Goal: Information Seeking & Learning: Learn about a topic

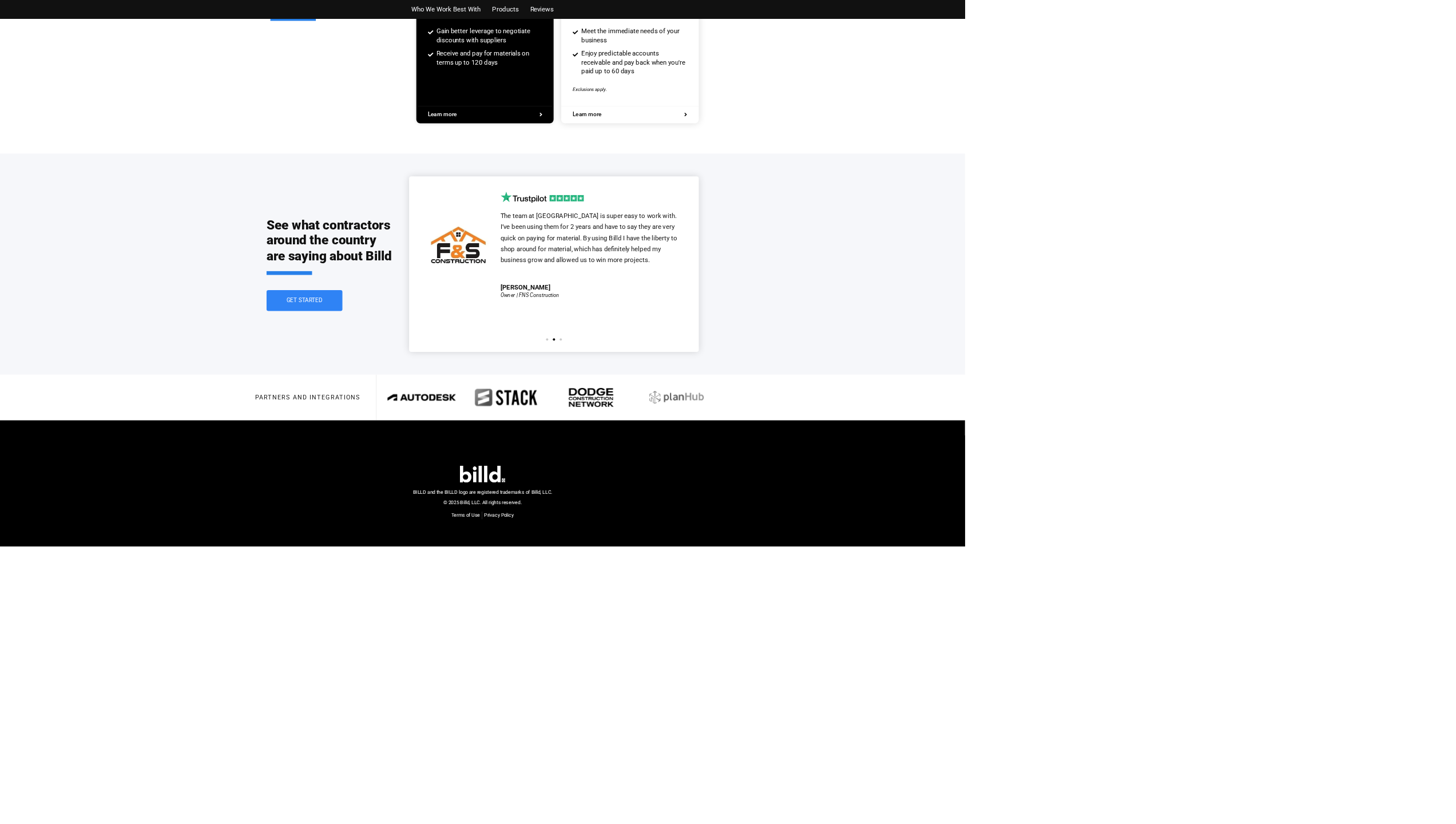
scroll to position [2000, 0]
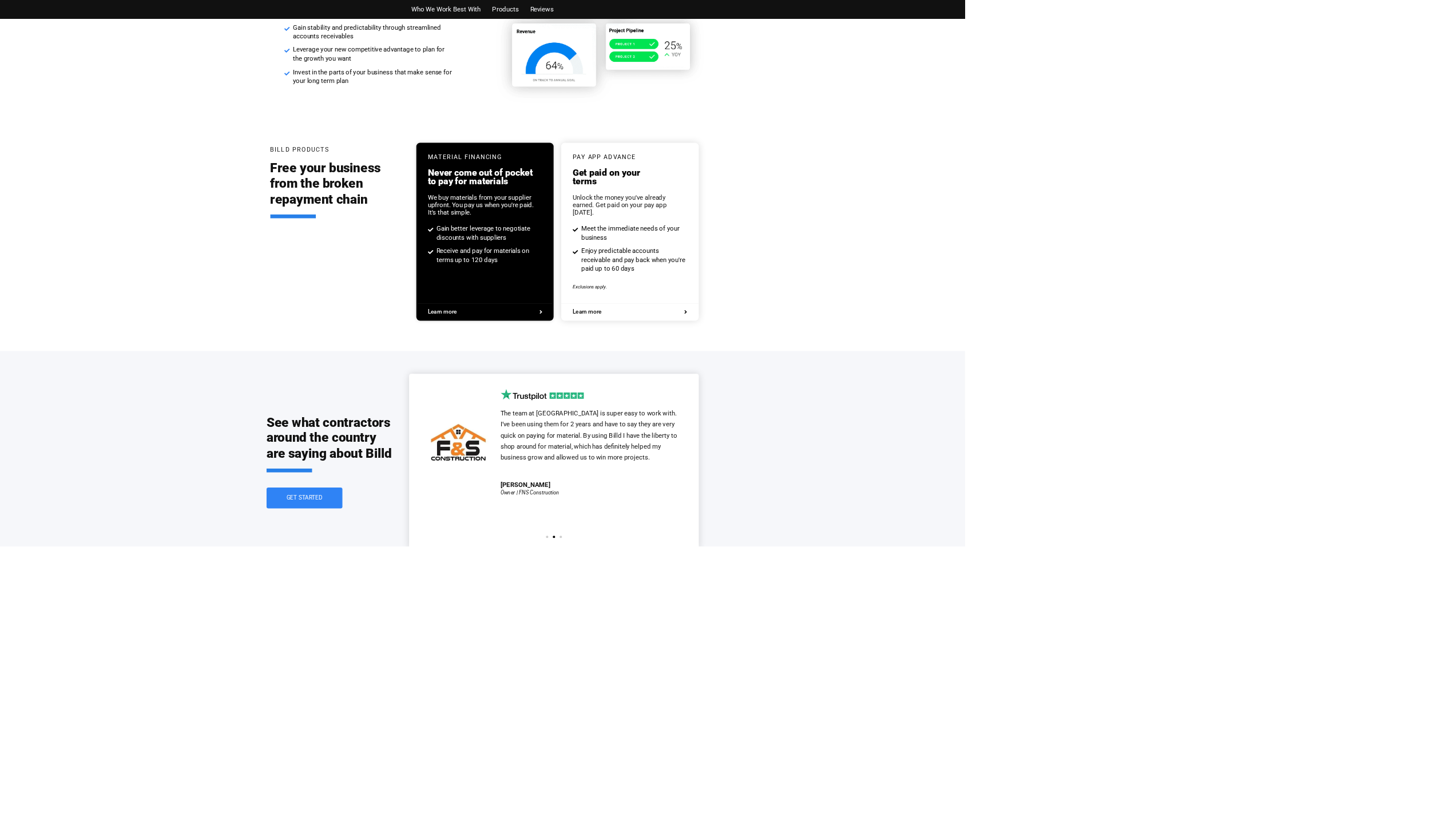
click at [675, 12] on span "Who We Work Best With" at bounding box center [673, 14] width 105 height 17
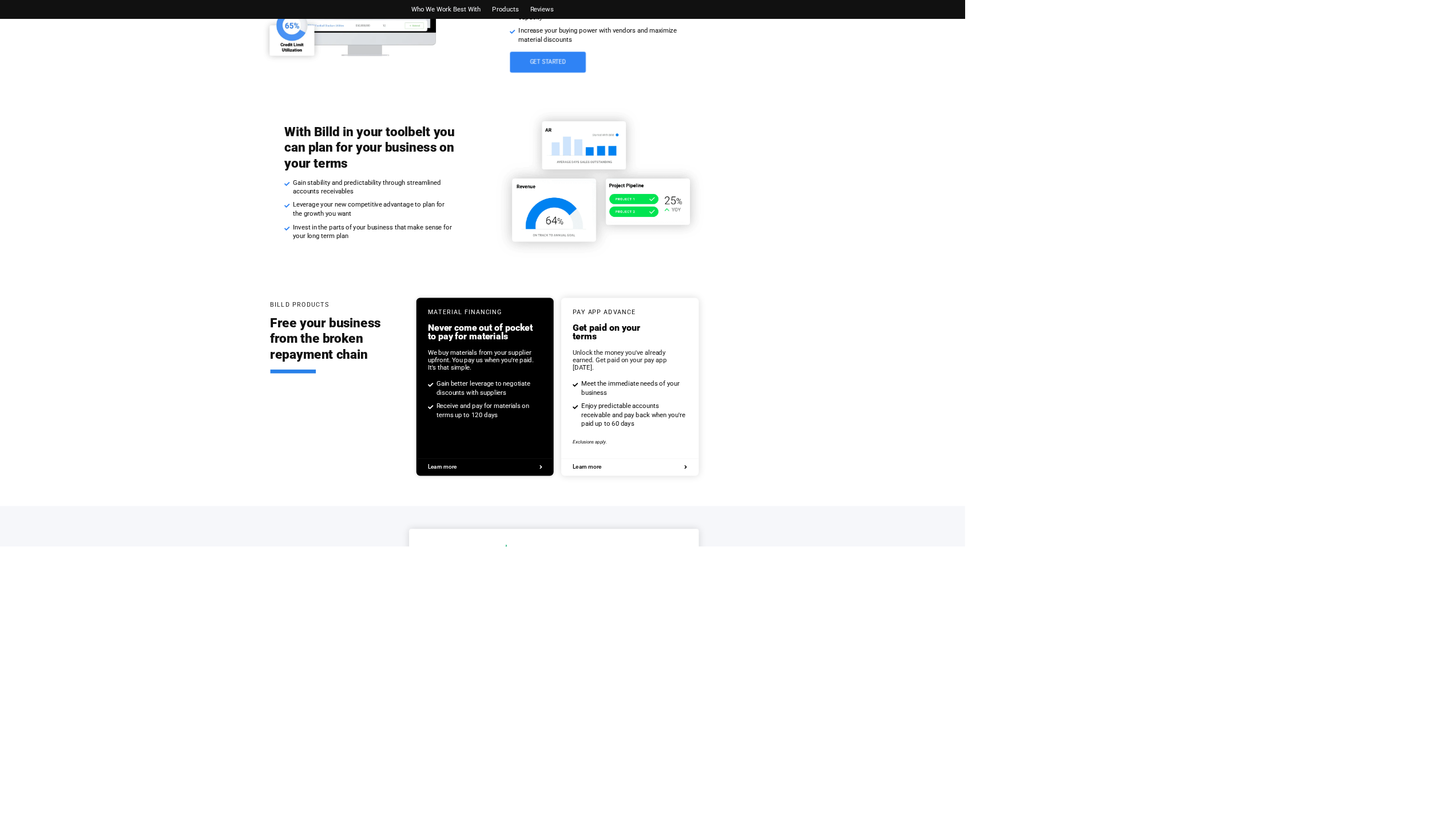
click at [675, 14] on span "Who We Work Best With" at bounding box center [673, 14] width 105 height 17
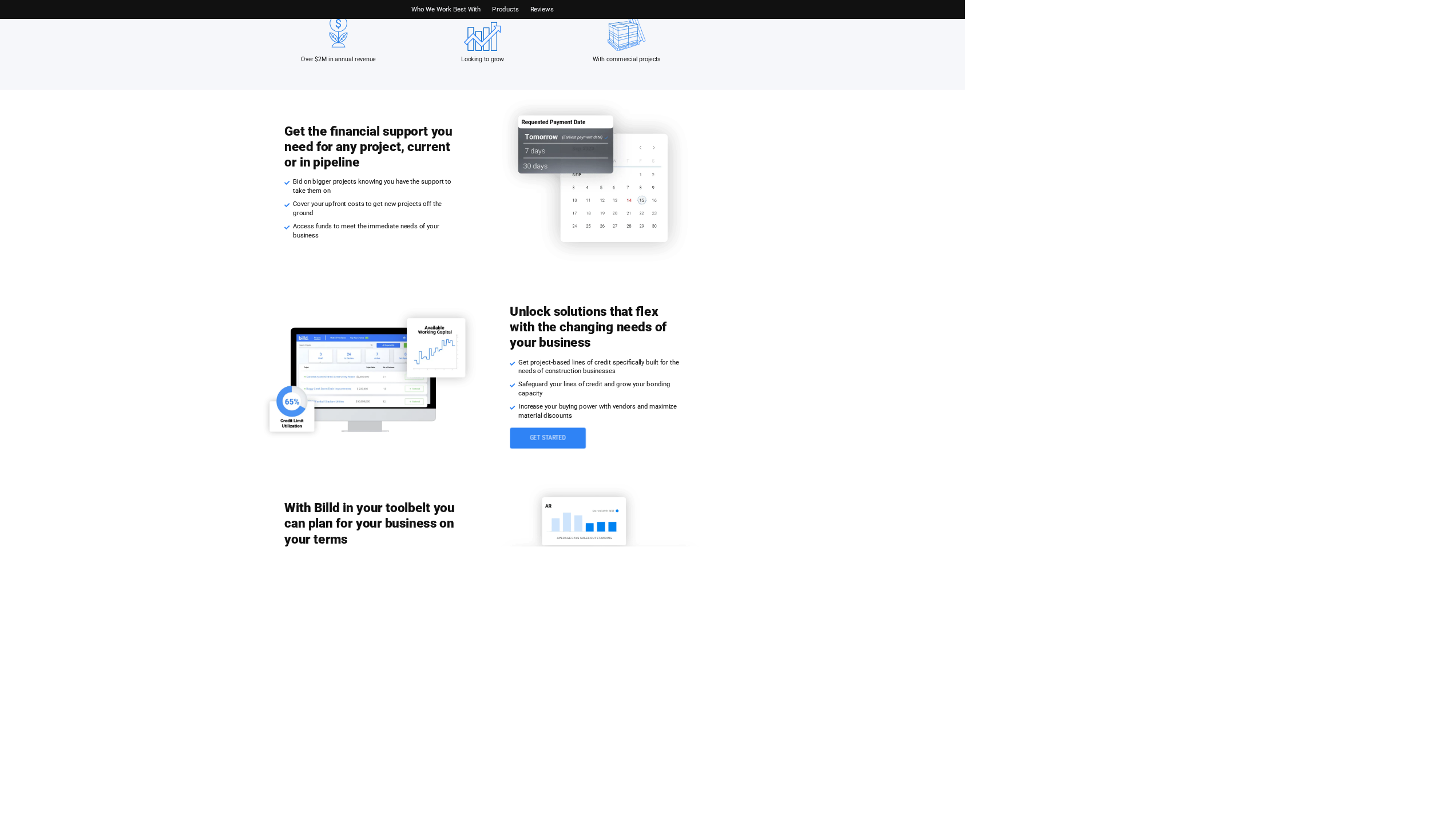
click at [669, 12] on span "Who We Work Best With" at bounding box center [673, 14] width 105 height 17
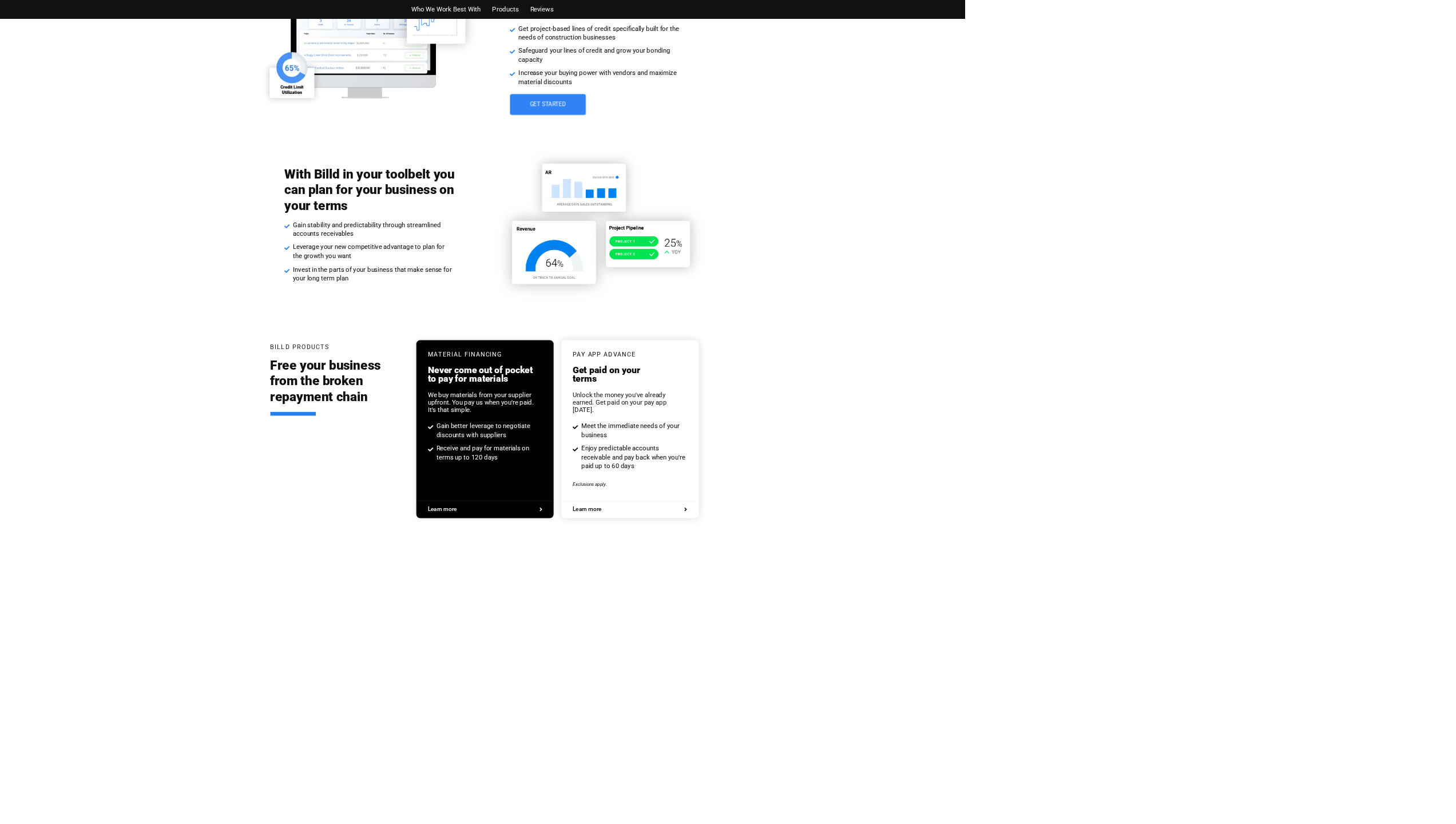
scroll to position [2091, 0]
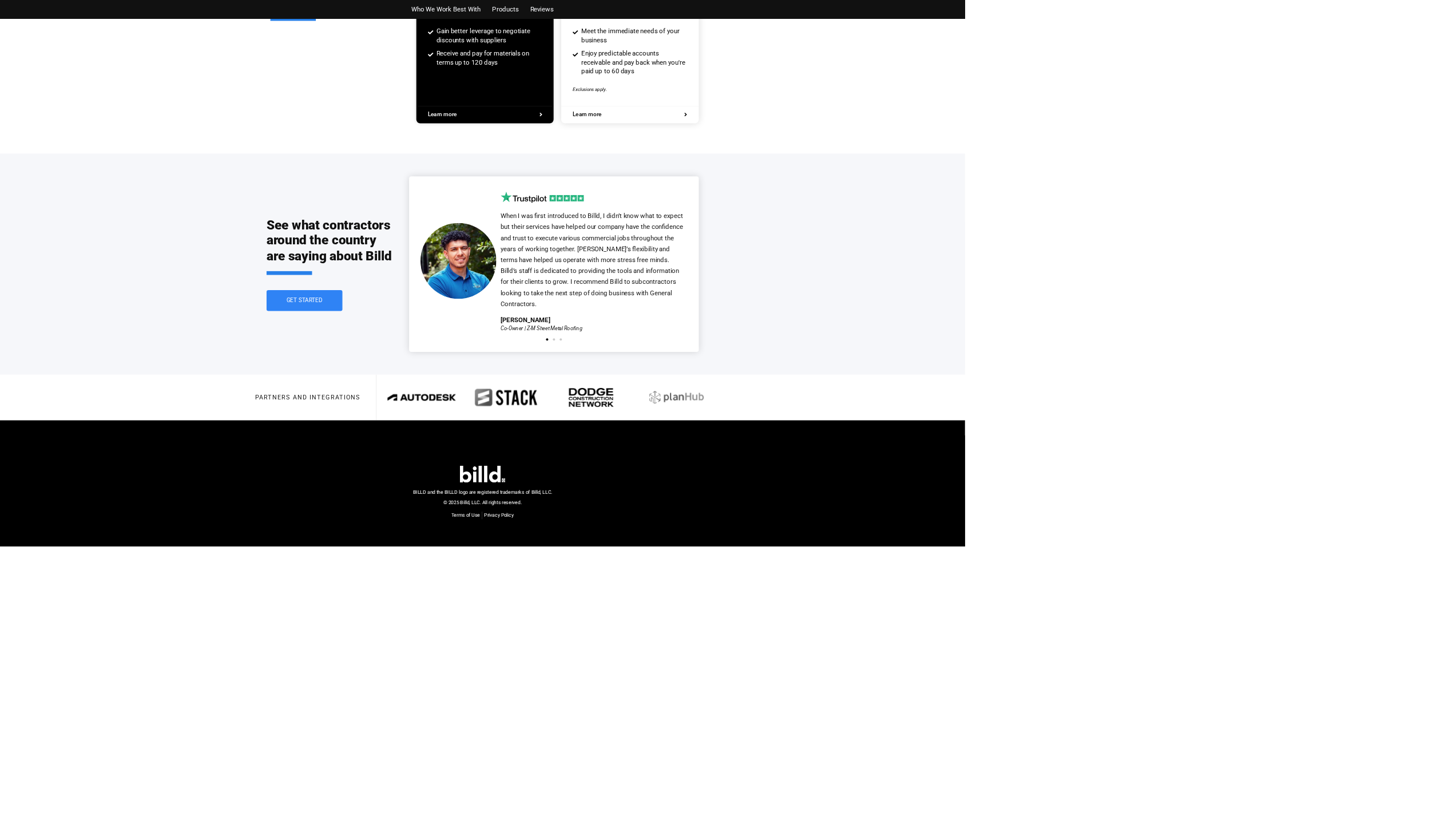
click at [676, 15] on span "Who We Work Best With" at bounding box center [673, 14] width 105 height 17
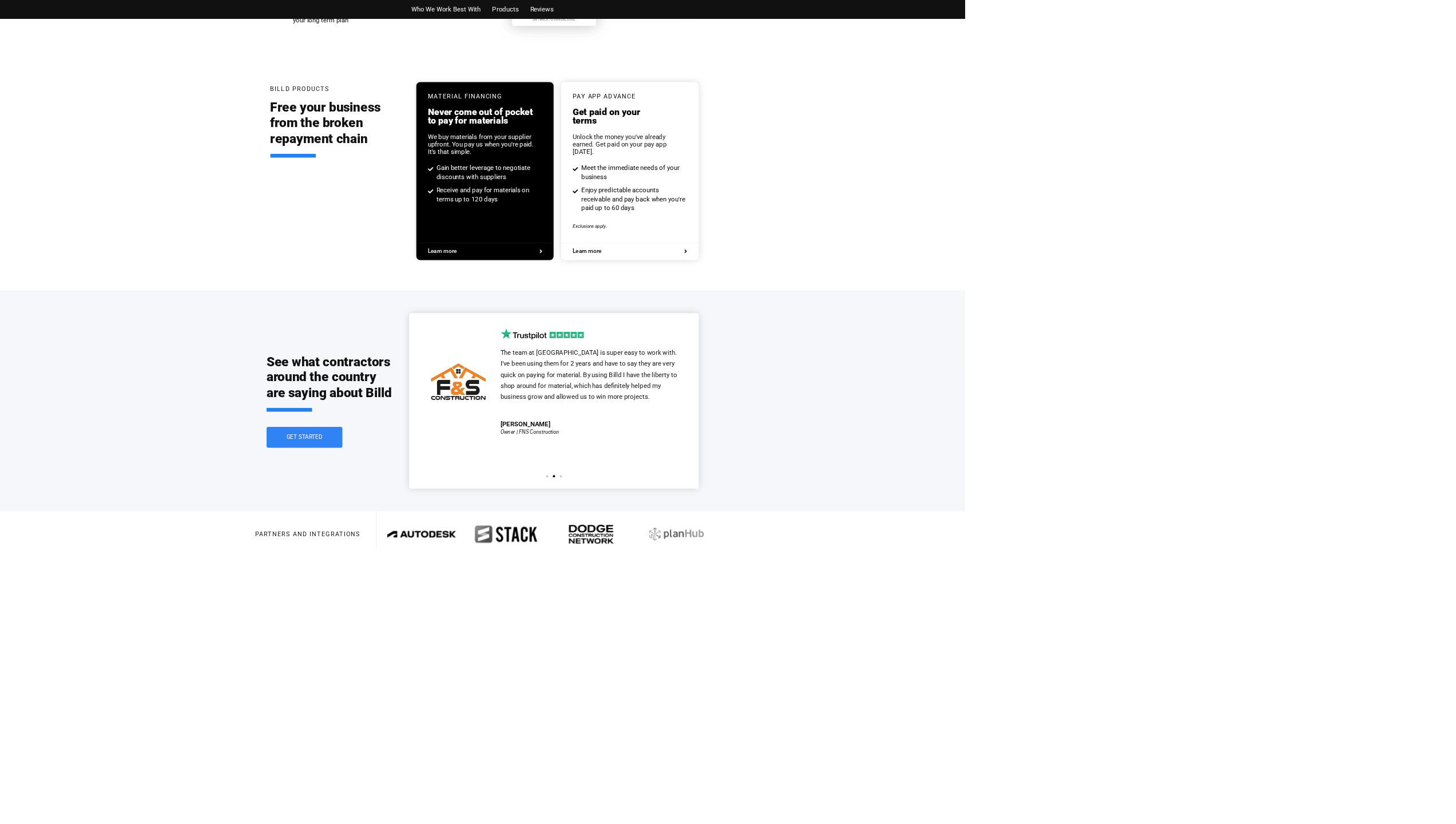
scroll to position [2298, 0]
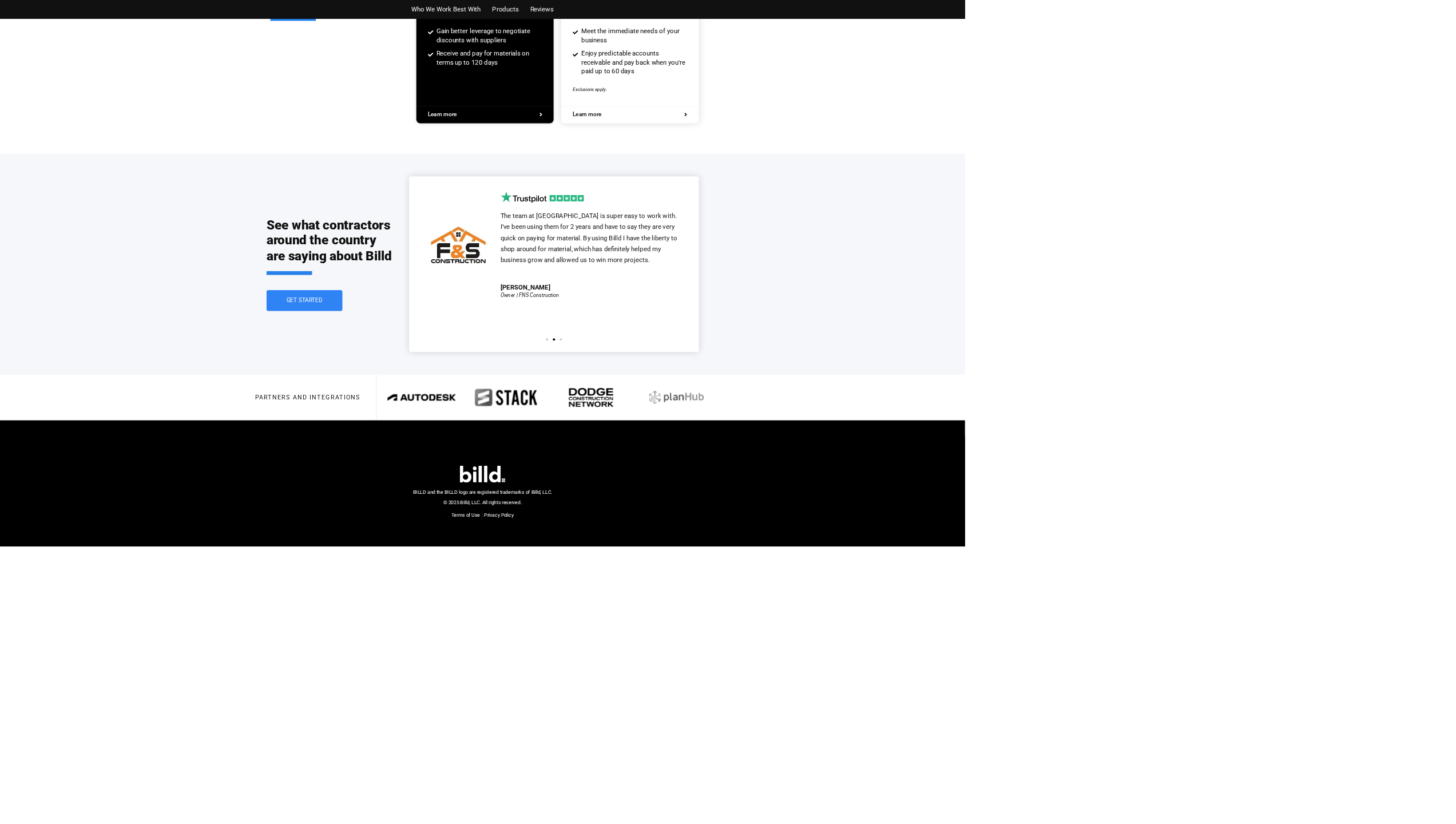
click at [667, 12] on span "Who We Work Best With" at bounding box center [673, 14] width 105 height 17
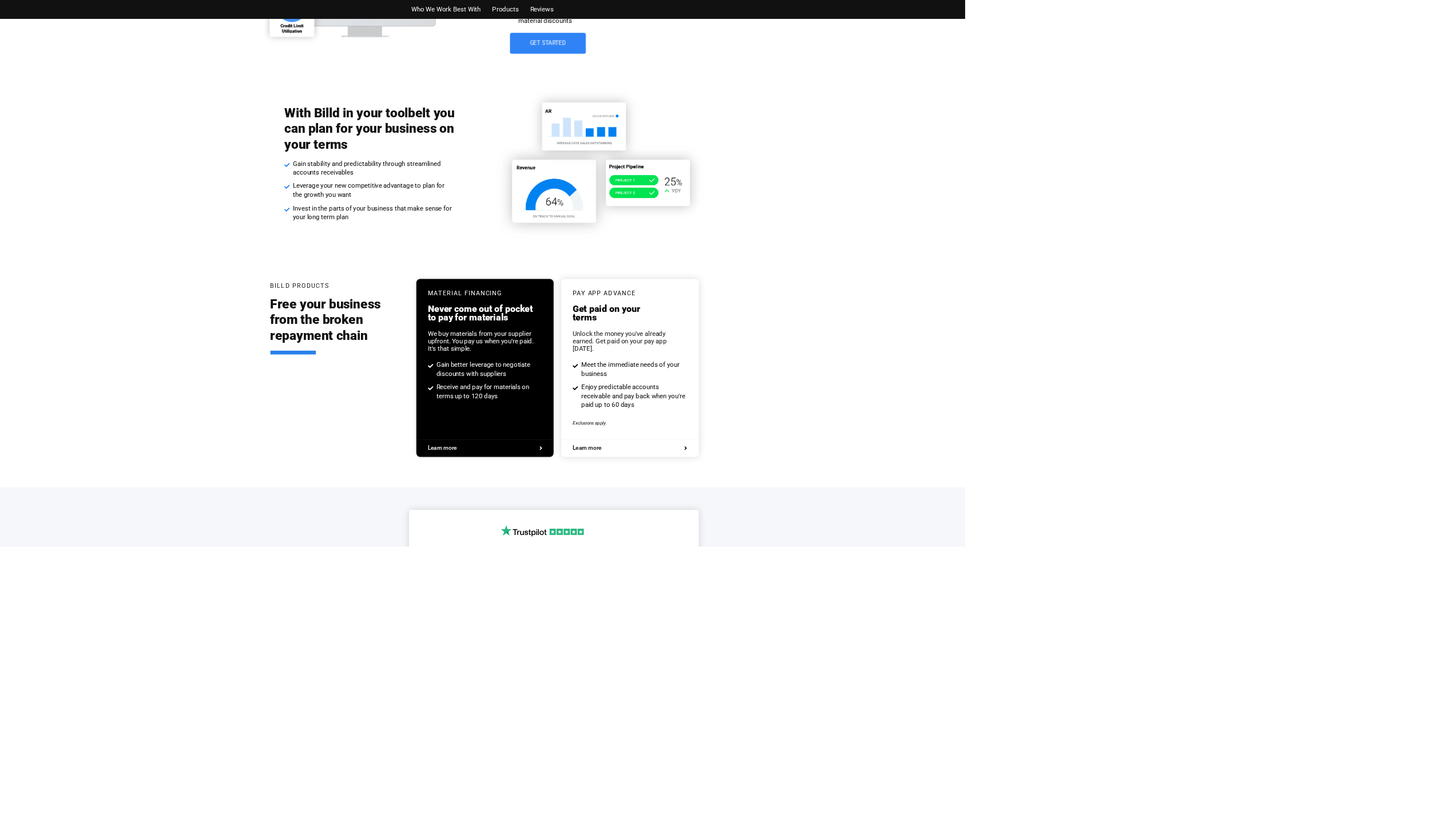
click at [667, 15] on span "Who We Work Best With" at bounding box center [673, 14] width 105 height 17
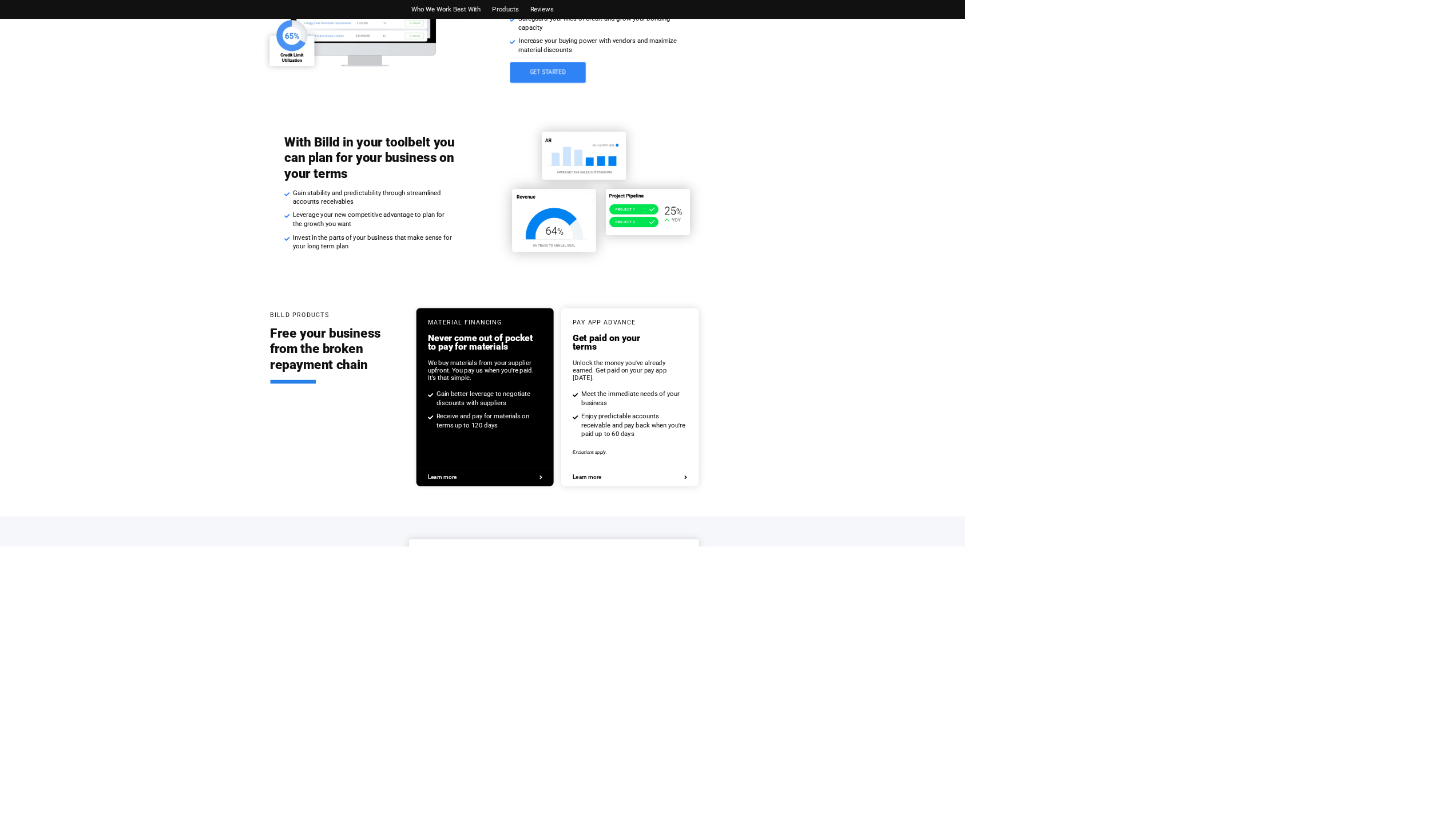
click at [686, 15] on span "Who We Work Best With" at bounding box center [673, 14] width 105 height 17
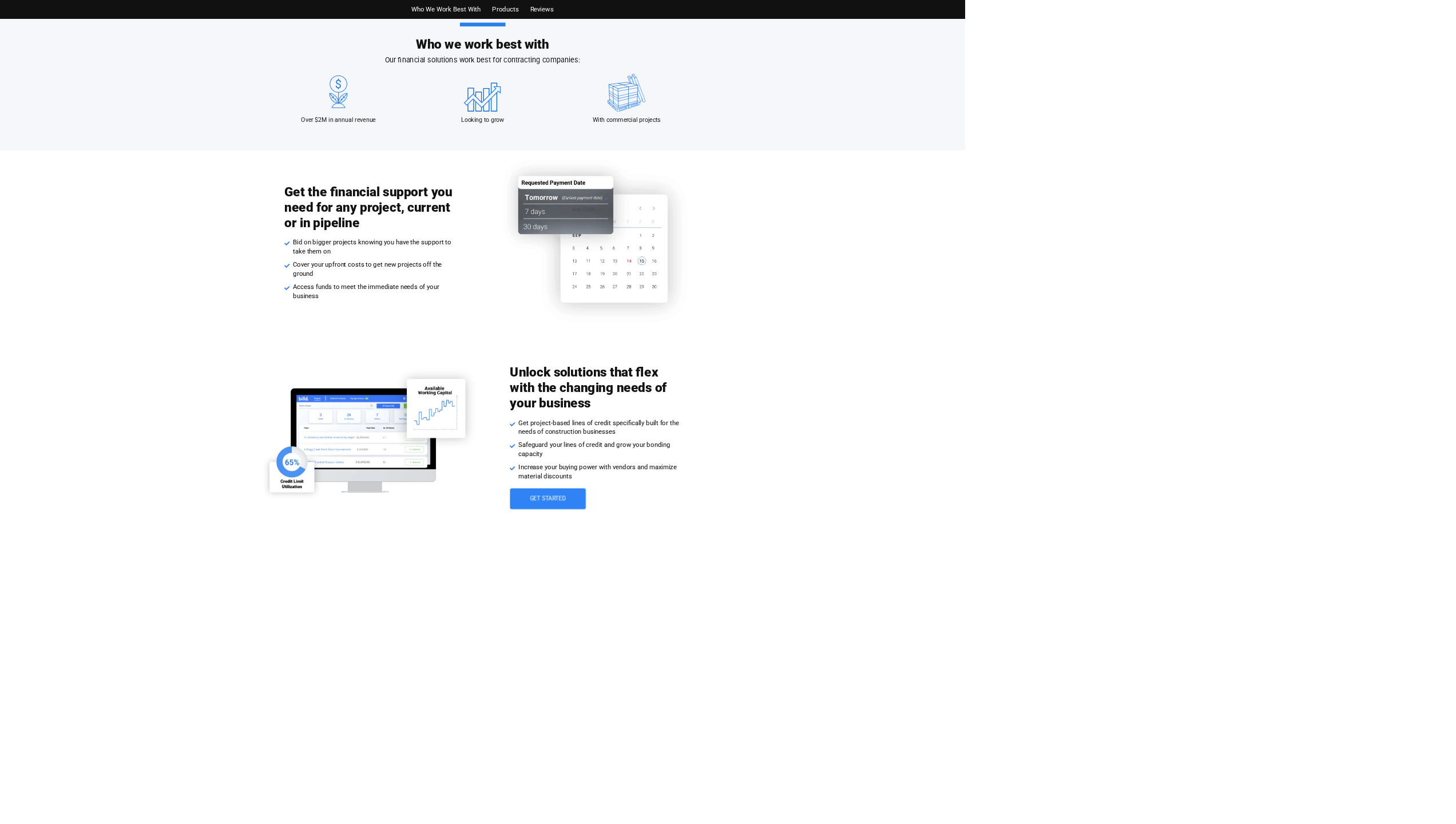
click at [665, 12] on span "Who We Work Best With" at bounding box center [673, 14] width 105 height 17
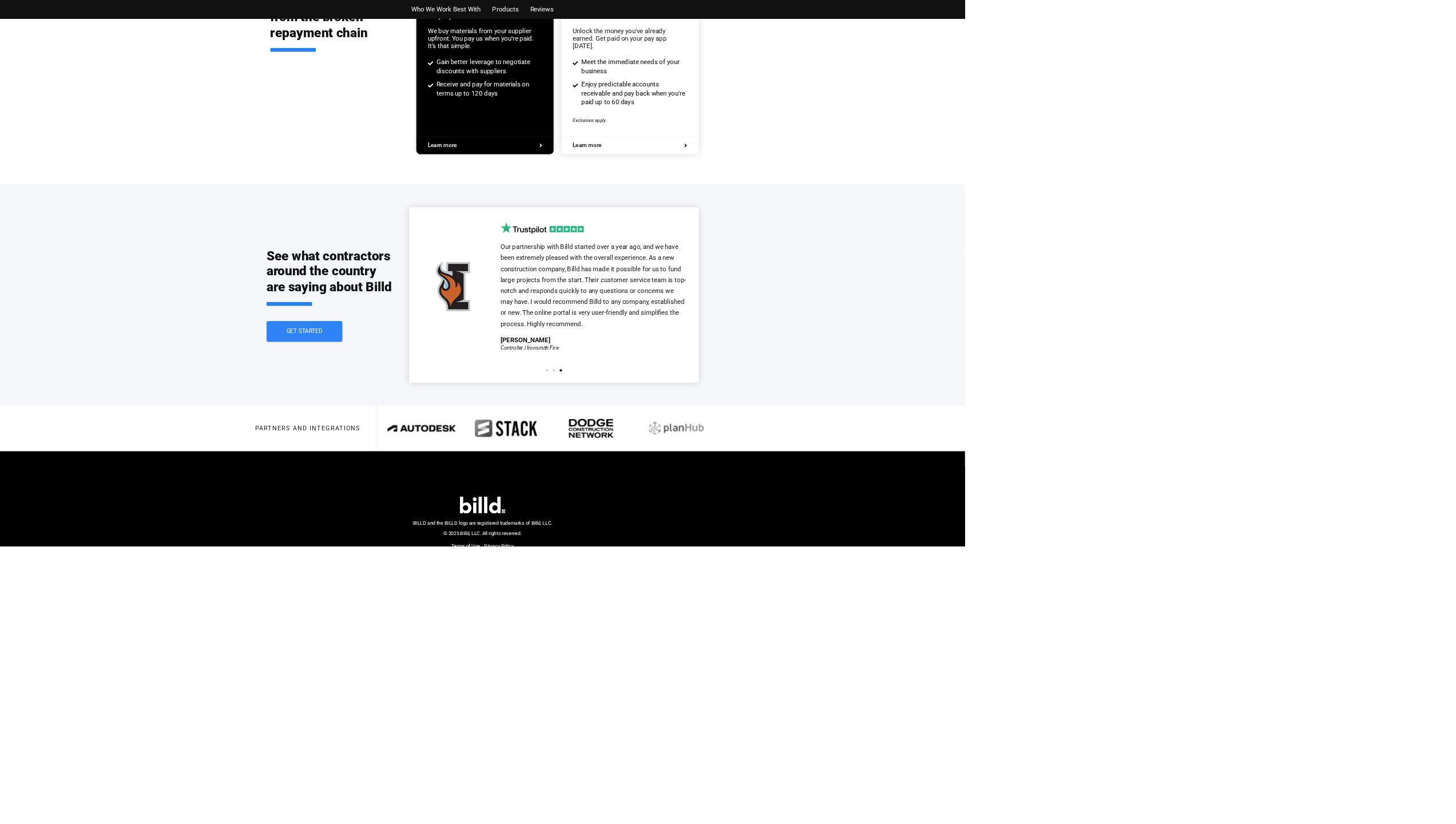
scroll to position [1611, 0]
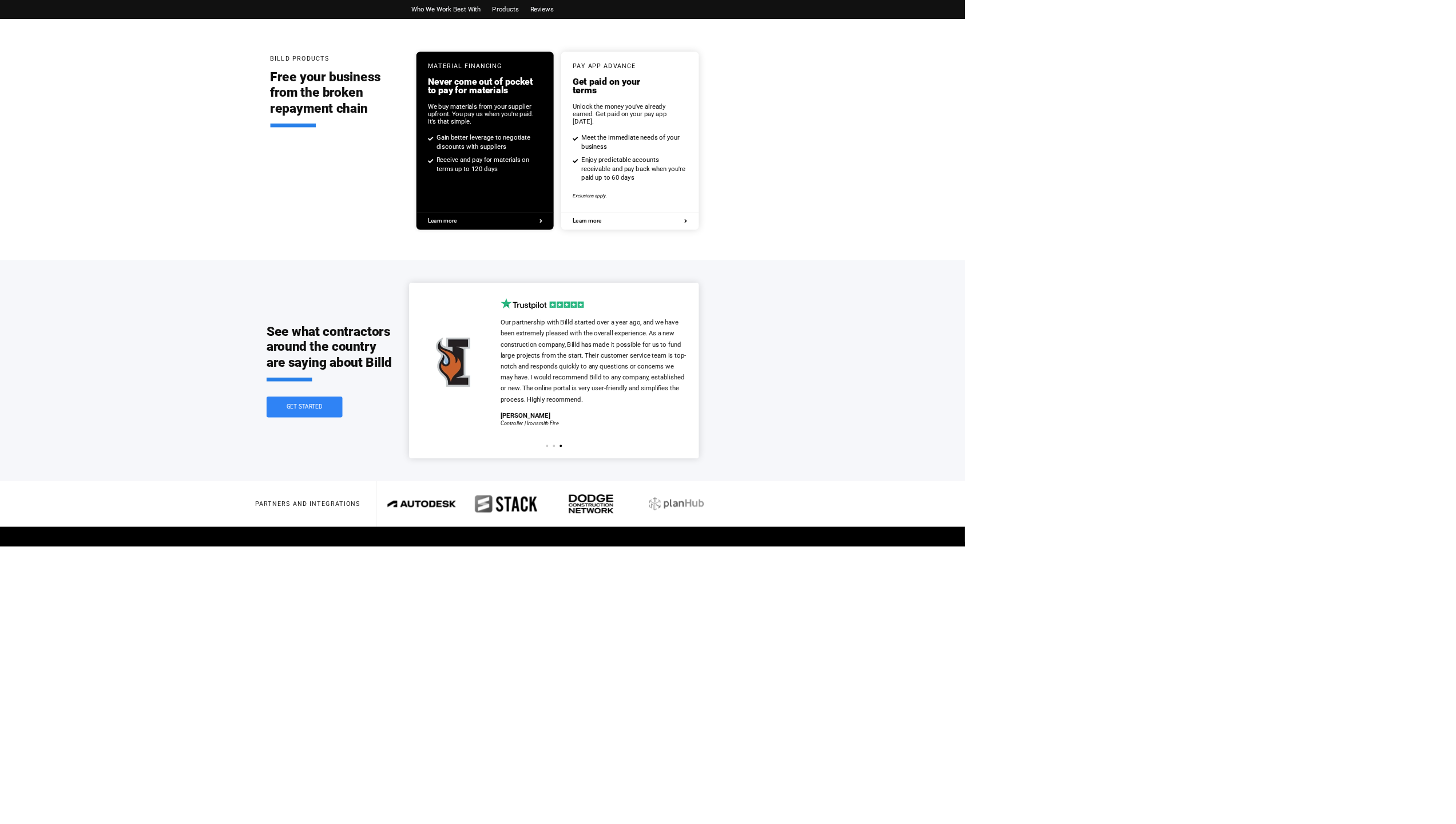
click at [666, 12] on span "Who We Work Best With" at bounding box center [673, 14] width 105 height 17
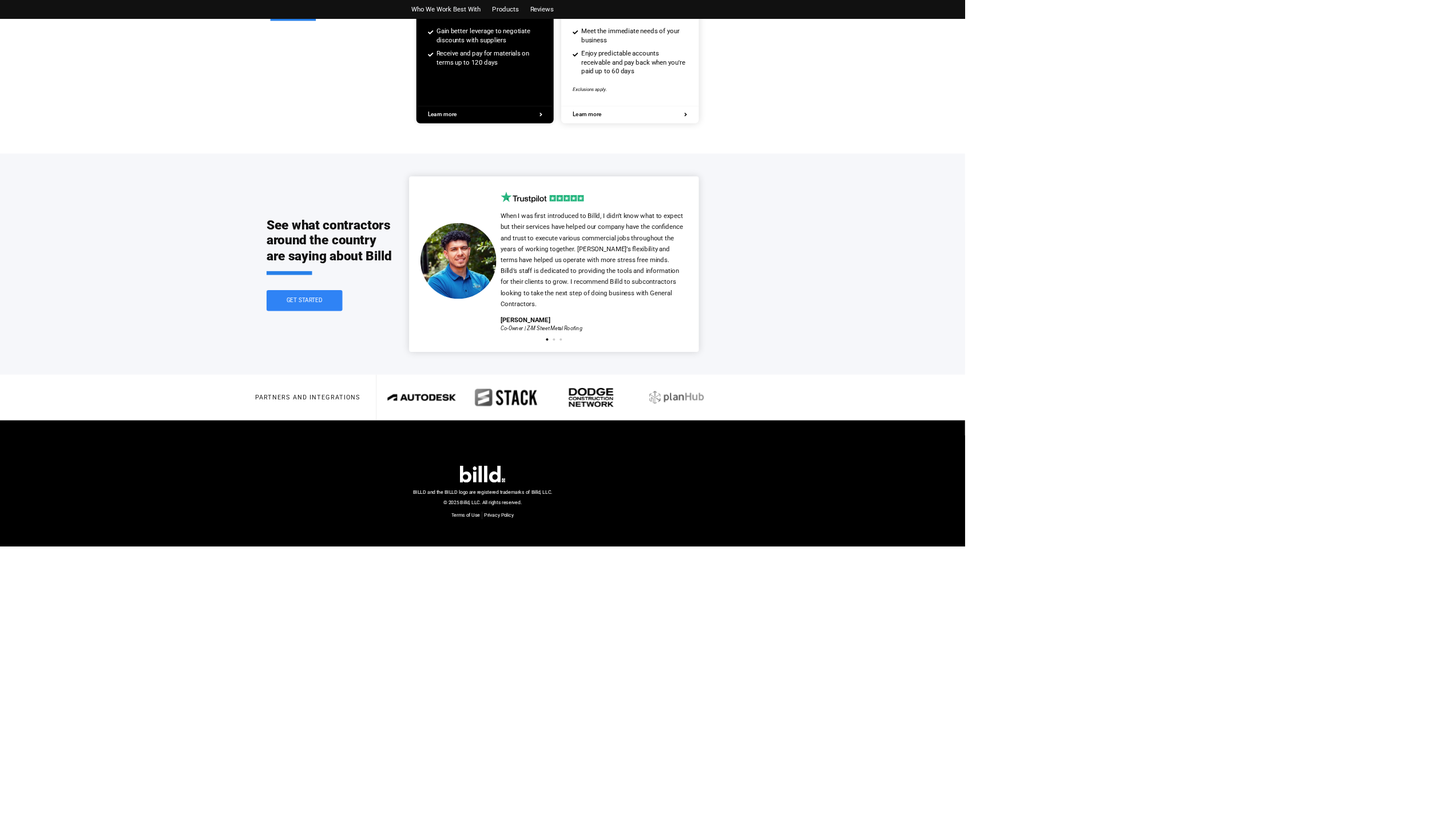
click at [663, 12] on span "Who We Work Best With" at bounding box center [673, 14] width 105 height 17
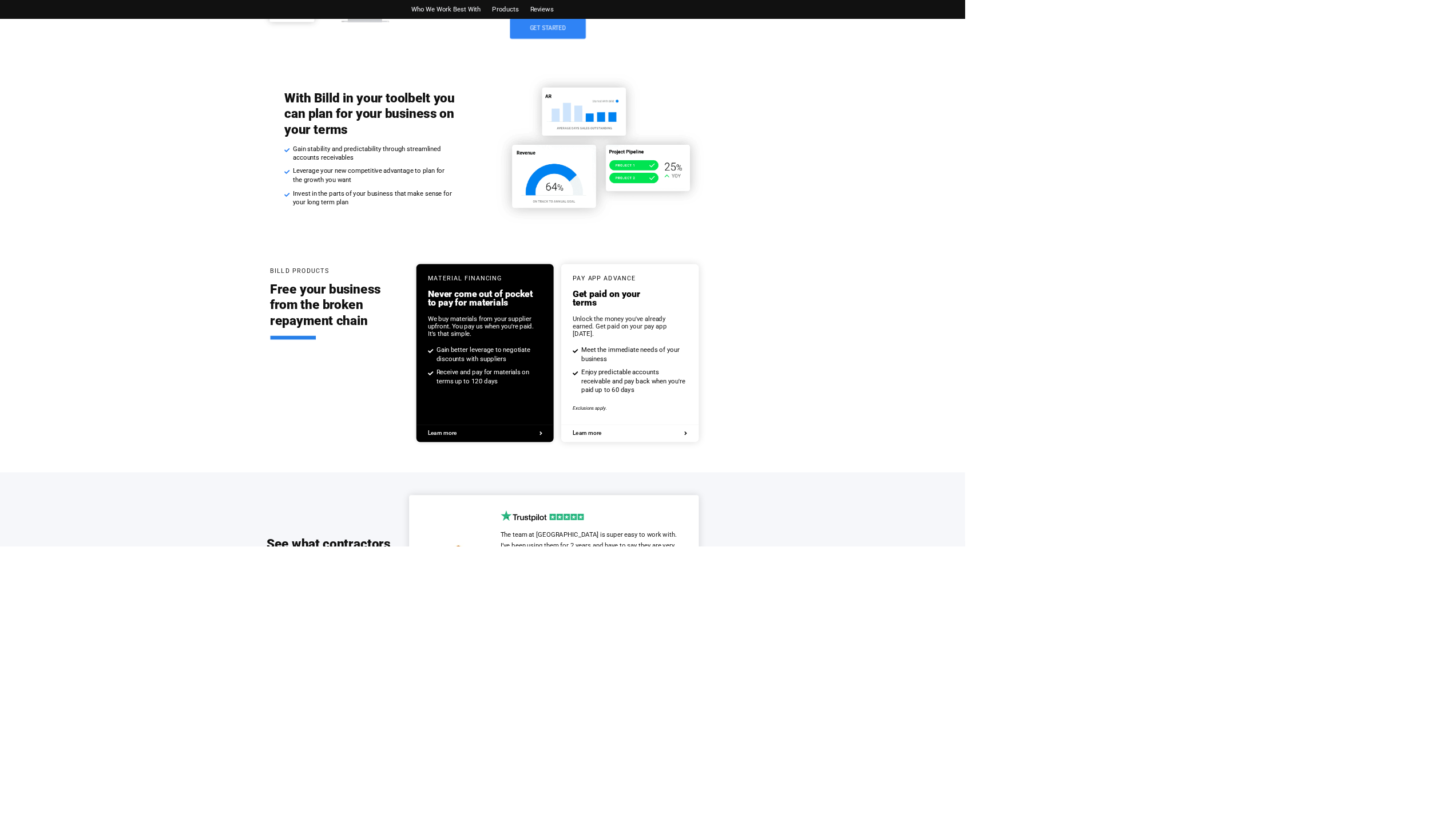
scroll to position [2298, 0]
